Goal: Navigation & Orientation: Find specific page/section

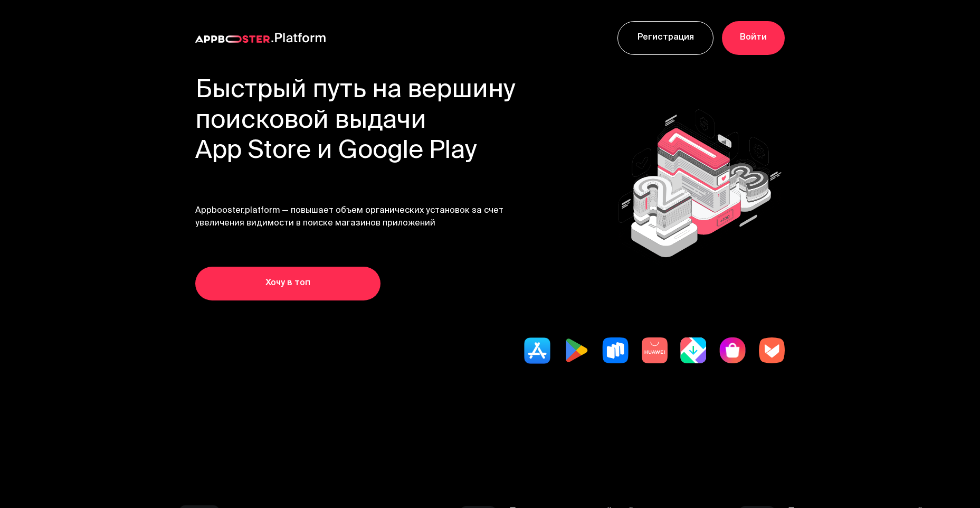
click at [146, 128] on section "Быстрый путь на вершину поисковой выдачи App Store и Google Play Appbooster.pla…" at bounding box center [490, 253] width 844 height 355
click at [957, 78] on header "Регистрация Войти Обсудить персональные условия Связаться * Обязательные поля Б…" at bounding box center [490, 215] width 980 height 431
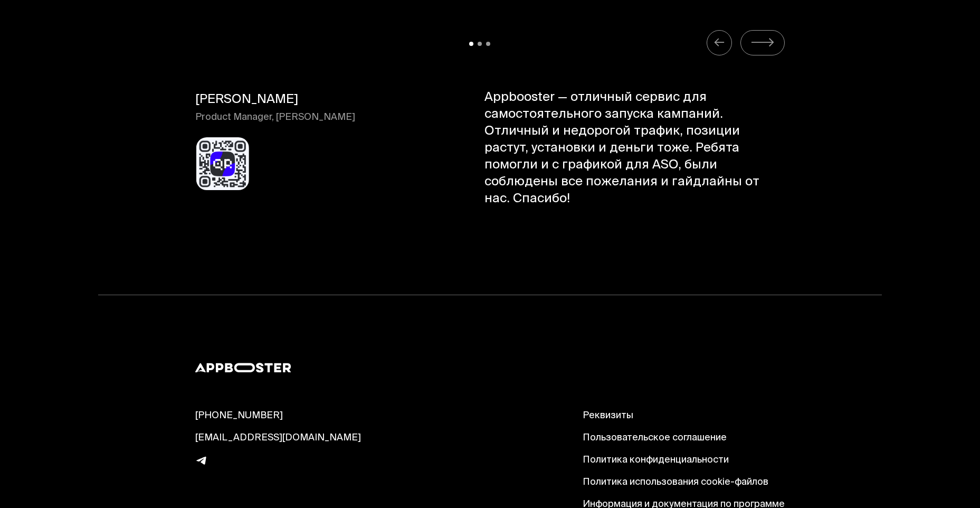
scroll to position [11024, 0]
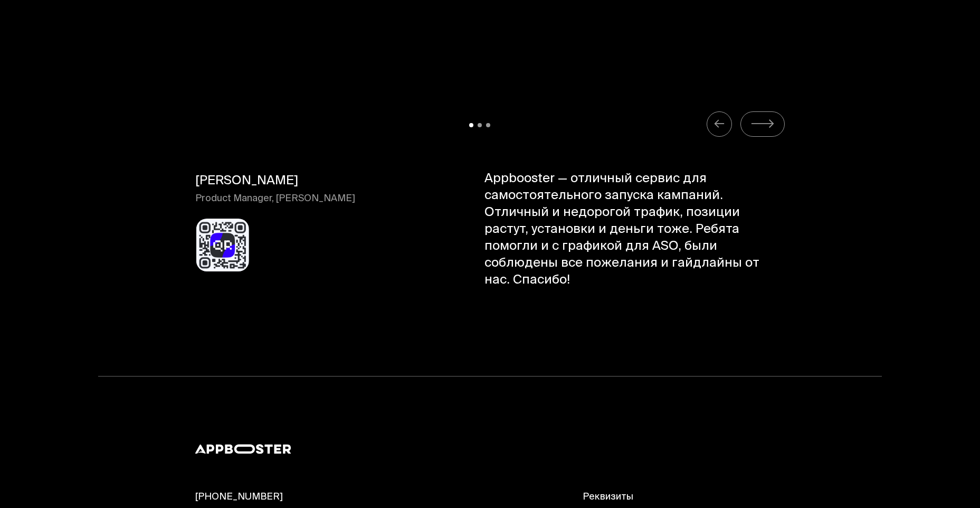
scroll to position [10760, 0]
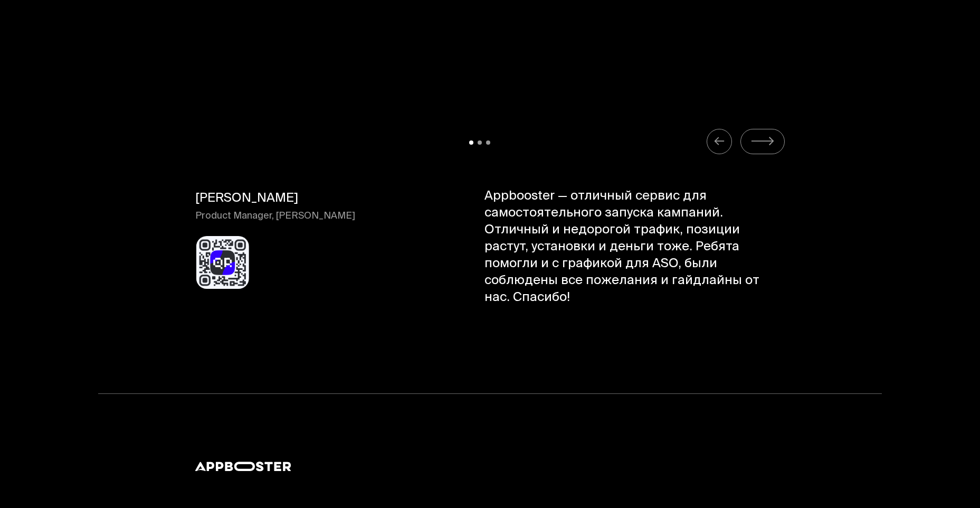
click at [886, 225] on section "slide 2 of 3 [PERSON_NAME] СРО, [GEOGRAPHIC_DATA] Appbooster — одна из немногих…" at bounding box center [490, 227] width 844 height 332
click at [829, 240] on section "slide 2 of 3 [PERSON_NAME] СРО, [GEOGRAPHIC_DATA] Appbooster — одна из немногих…" at bounding box center [490, 227] width 844 height 332
click at [834, 244] on section "slide 2 of 3 [PERSON_NAME] СРО, [GEOGRAPHIC_DATA] Appbooster — одна из немногих…" at bounding box center [490, 227] width 844 height 332
click at [762, 135] on icon "Carousel Navigation" at bounding box center [762, 141] width 24 height 13
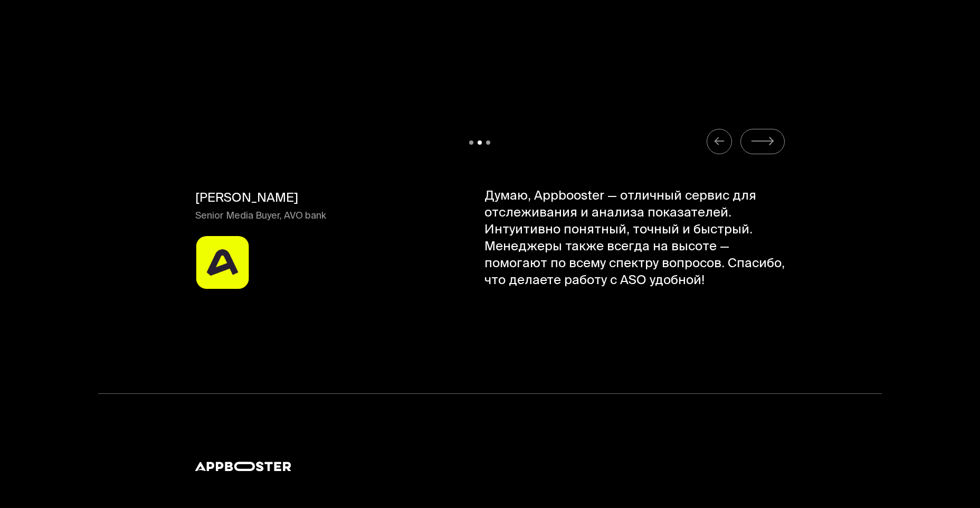
click at [762, 135] on icon "Carousel Navigation" at bounding box center [762, 141] width 24 height 13
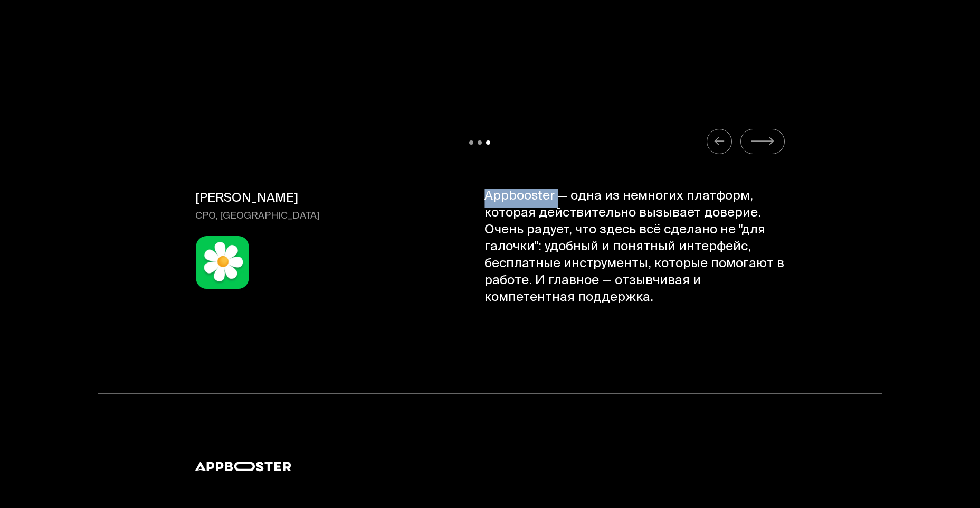
drag, startPoint x: 554, startPoint y: 158, endPoint x: 466, endPoint y: 156, distance: 88.2
click at [466, 188] on div "[PERSON_NAME] СРО, [GEOGRAPHIC_DATA] Appbooster — одна из немногих платформ, ко…" at bounding box center [489, 256] width 589 height 137
copy span "Appbooster"
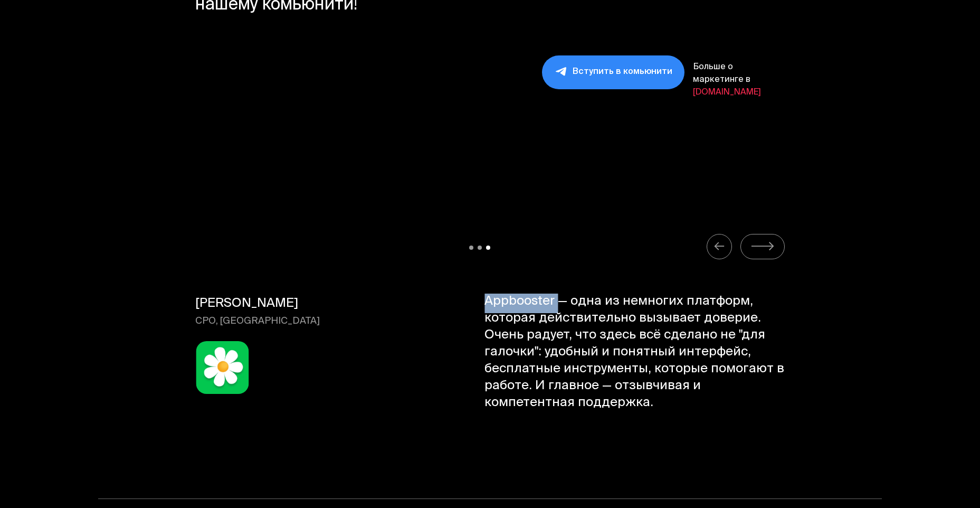
scroll to position [10654, 0]
